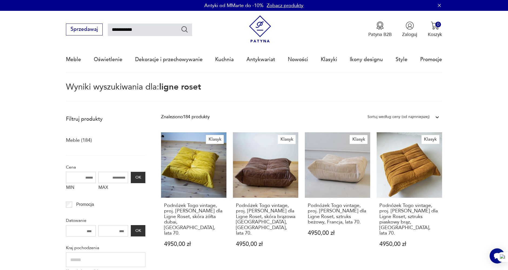
click at [259, 29] on img at bounding box center [260, 28] width 27 height 27
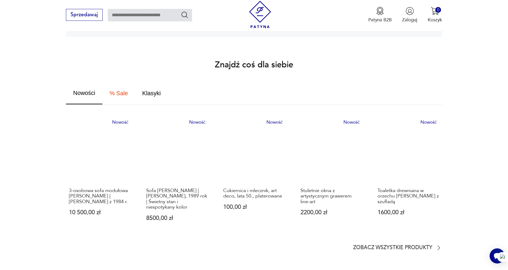
scroll to position [300, 0]
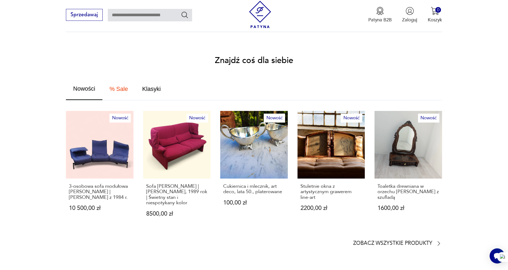
click at [42, 121] on section "Znajdź coś dla siebie Nowości % Sale Klasyki Nowość 3-osobowa sofa modułowa [PE…" at bounding box center [254, 152] width 508 height 190
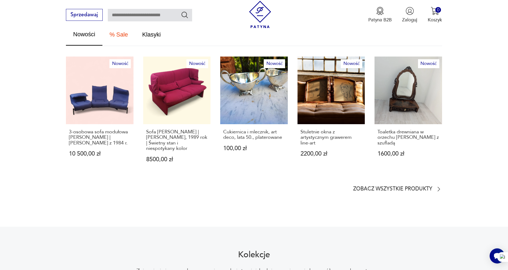
scroll to position [360, 0]
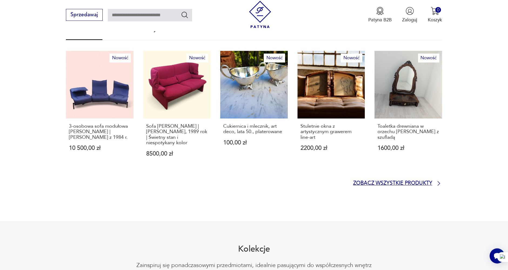
click at [408, 181] on p "Zobacz wszystkie produkty" at bounding box center [392, 183] width 79 height 4
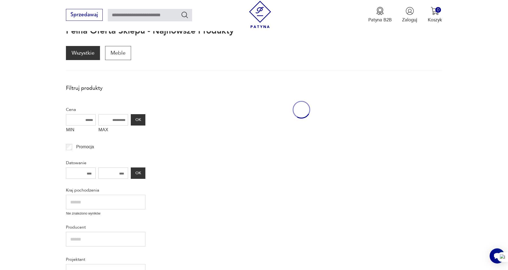
scroll to position [72, 0]
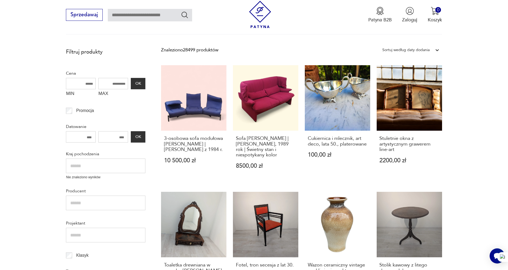
scroll to position [132, 0]
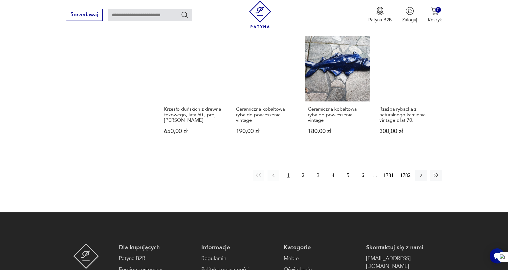
scroll to position [523, 0]
